Goal: Information Seeking & Learning: Learn about a topic

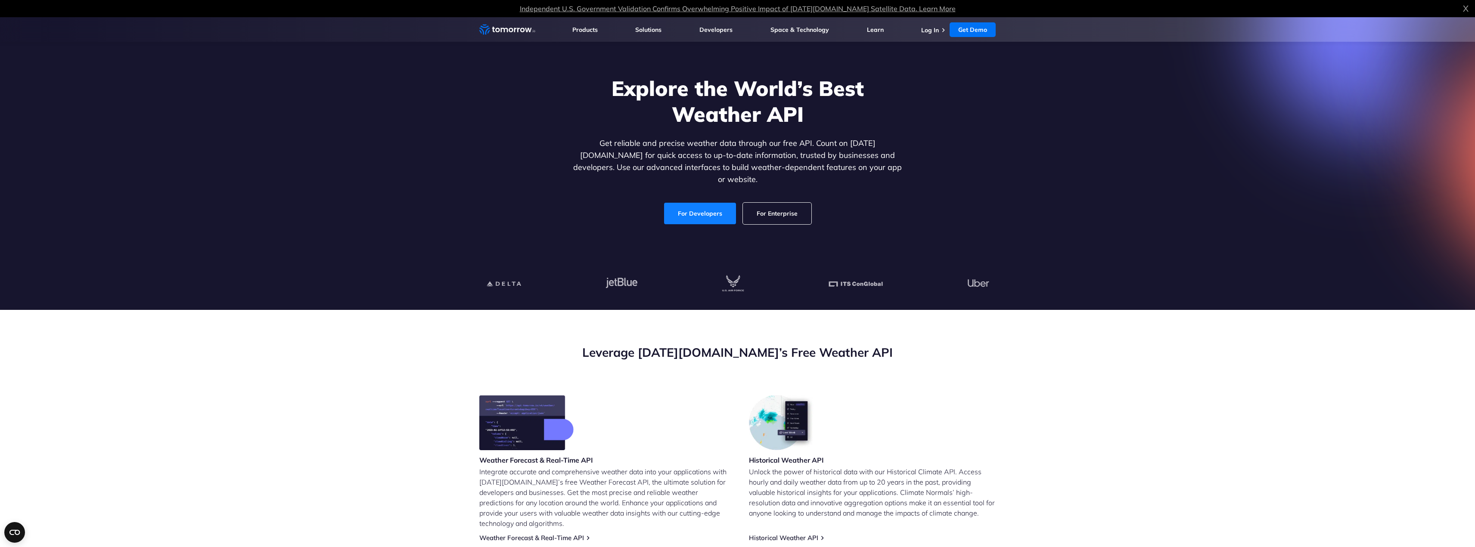
click at [690, 224] on link "For Developers" at bounding box center [700, 214] width 72 height 22
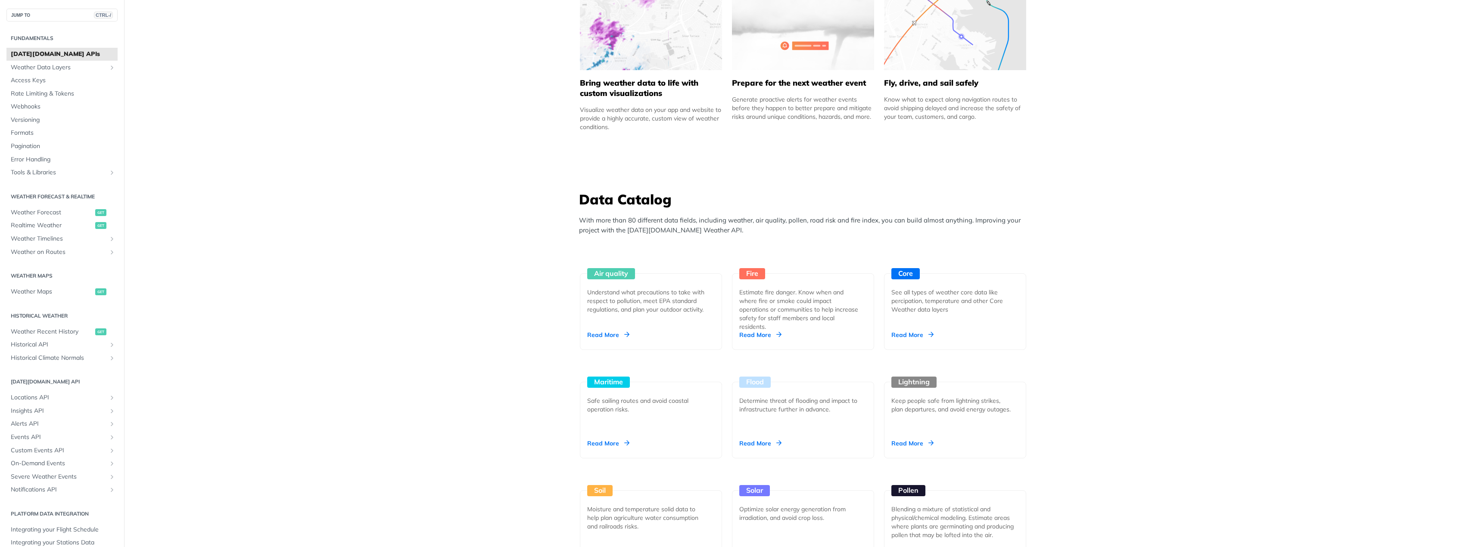
scroll to position [646, 0]
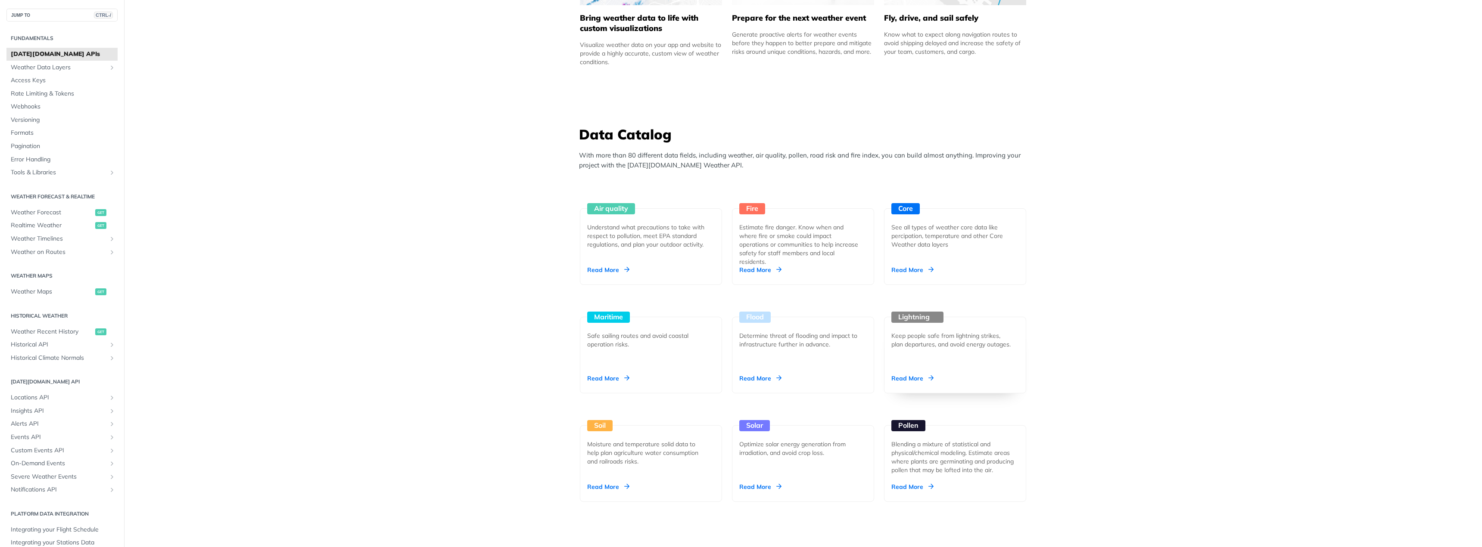
click at [911, 381] on div "Read More" at bounding box center [912, 378] width 42 height 9
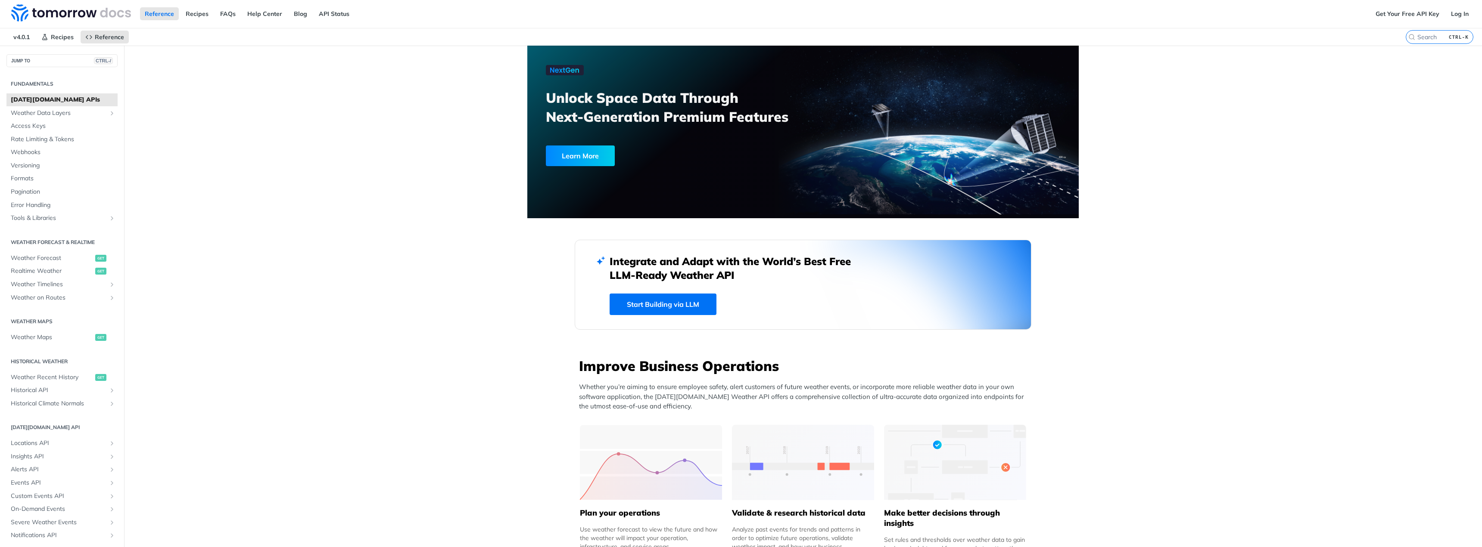
scroll to position [0, 0]
click at [660, 304] on link "Start Building via LLM" at bounding box center [662, 305] width 107 height 22
